Goal: Task Accomplishment & Management: Manage account settings

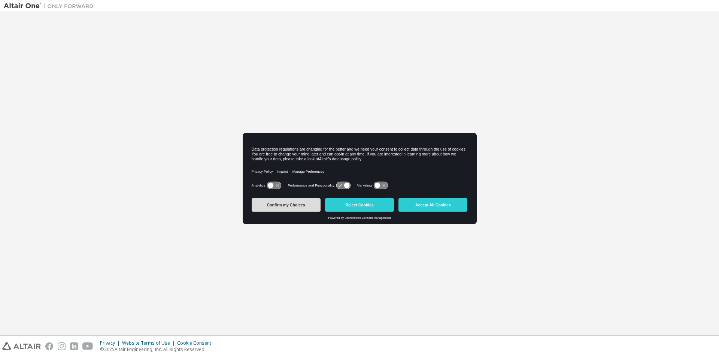
click at [281, 205] on button "Confirm my Choices" at bounding box center [286, 204] width 69 height 13
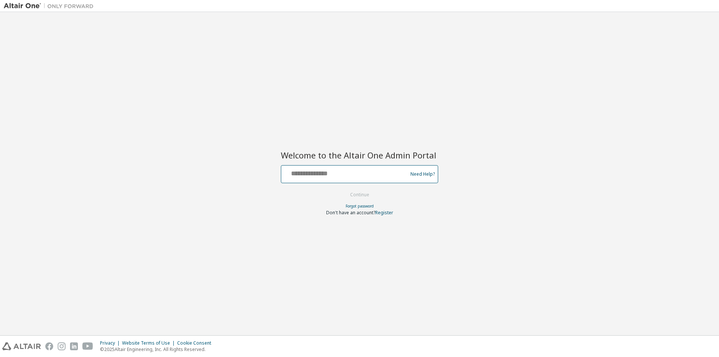
click at [385, 177] on input "text" at bounding box center [345, 172] width 122 height 11
type input "********"
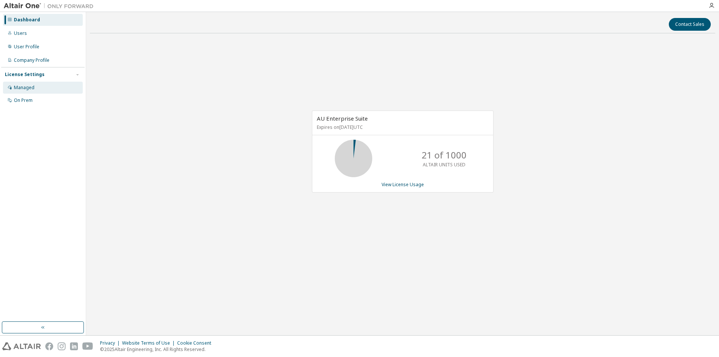
click at [36, 89] on div "Managed" at bounding box center [43, 88] width 80 height 12
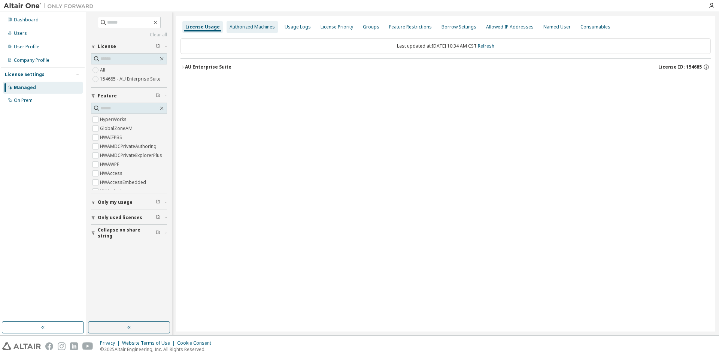
click at [258, 25] on div "Authorized Machines" at bounding box center [251, 27] width 45 height 6
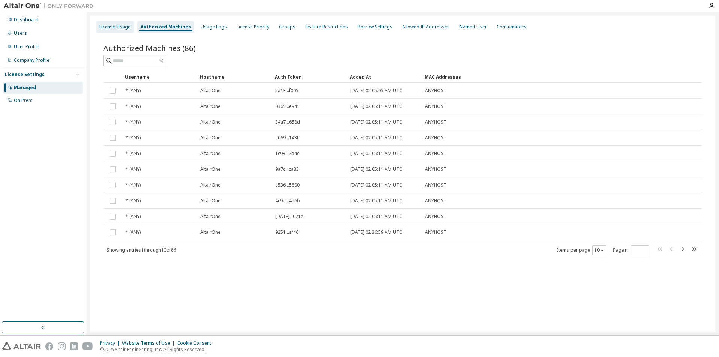
click at [113, 25] on div "License Usage" at bounding box center [114, 27] width 31 height 6
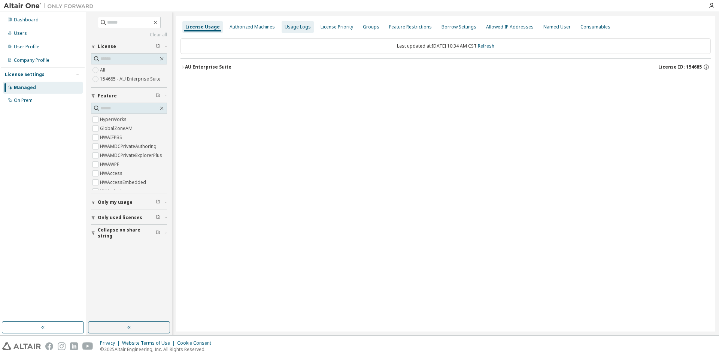
click at [288, 25] on div "Usage Logs" at bounding box center [298, 27] width 26 height 6
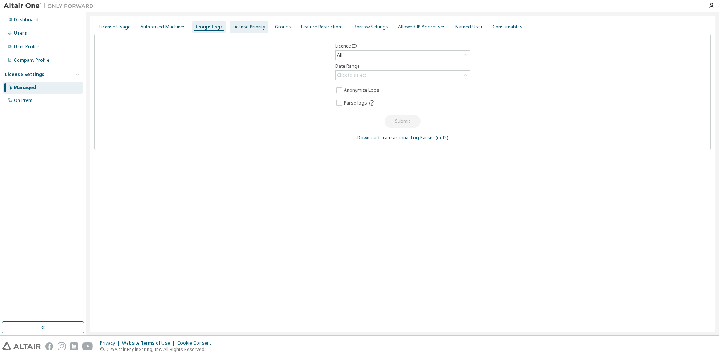
click at [245, 27] on div "License Priority" at bounding box center [248, 27] width 33 height 6
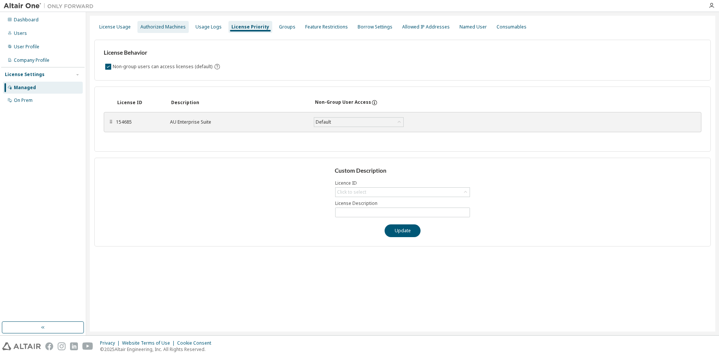
click at [175, 26] on div "Authorized Machines" at bounding box center [162, 27] width 45 height 6
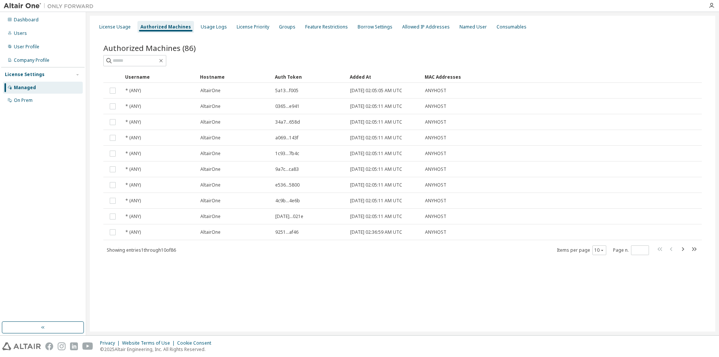
click at [40, 89] on div "Managed" at bounding box center [43, 88] width 80 height 12
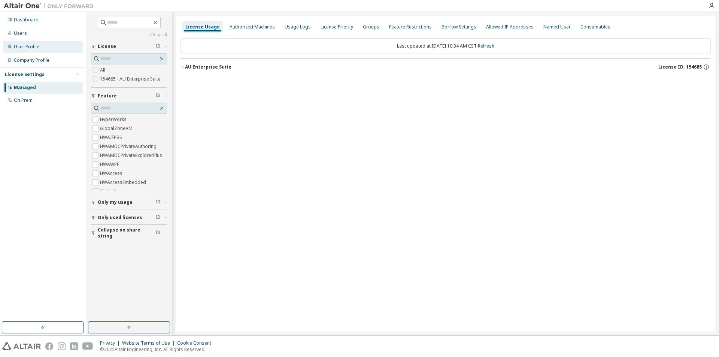
click at [36, 46] on div "User Profile" at bounding box center [26, 47] width 25 height 6
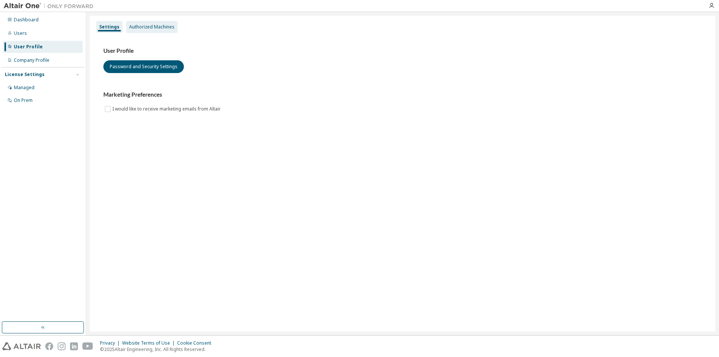
click at [154, 25] on div "Authorized Machines" at bounding box center [151, 27] width 45 height 6
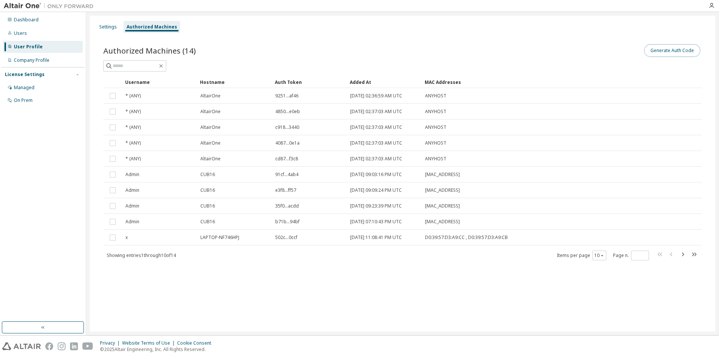
click at [682, 52] on button "Generate Auth Code" at bounding box center [672, 50] width 56 height 13
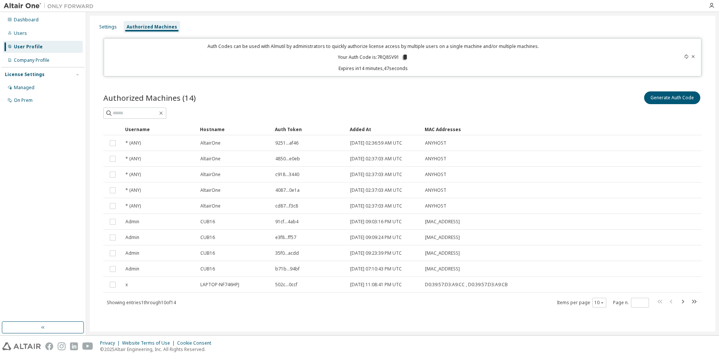
click at [403, 58] on icon at bounding box center [405, 57] width 4 height 5
click at [711, 8] on icon "button" at bounding box center [711, 6] width 6 height 6
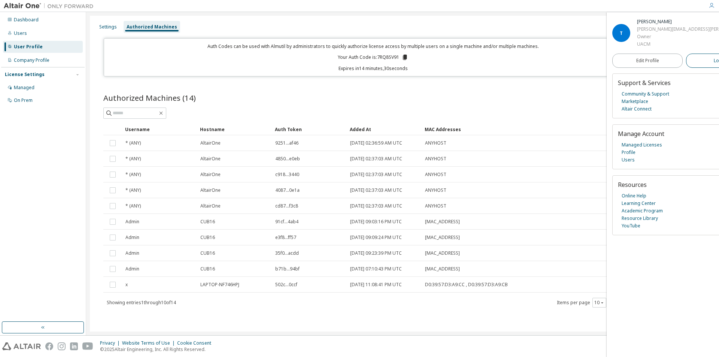
click at [692, 54] on button "Logout" at bounding box center [721, 61] width 70 height 14
